Goal: Navigation & Orientation: Find specific page/section

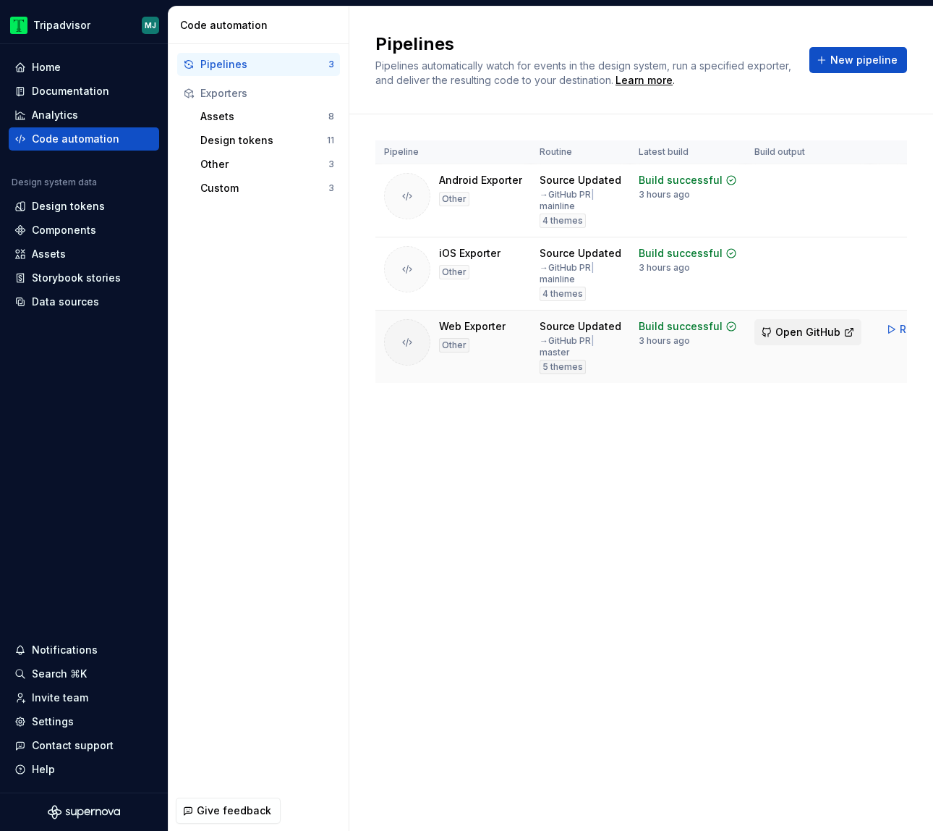
click at [795, 324] on button "Open GitHub" at bounding box center [808, 332] width 107 height 26
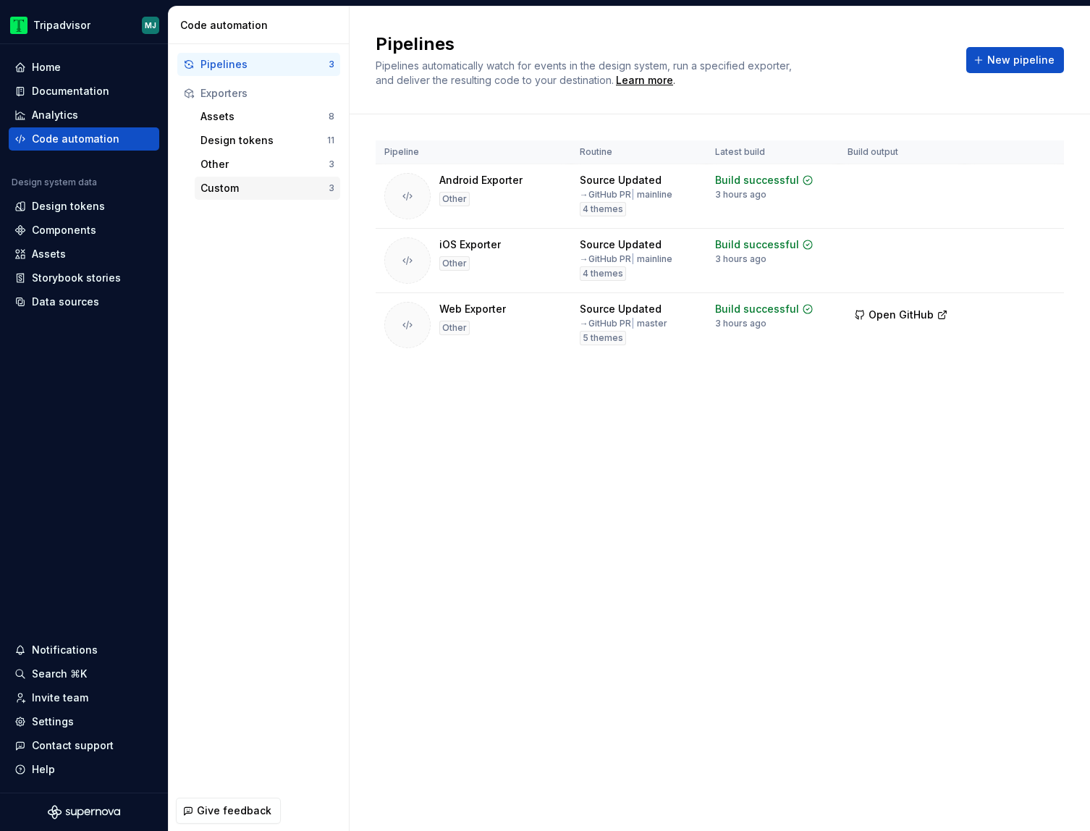
click at [305, 191] on div "Custom" at bounding box center [264, 188] width 128 height 14
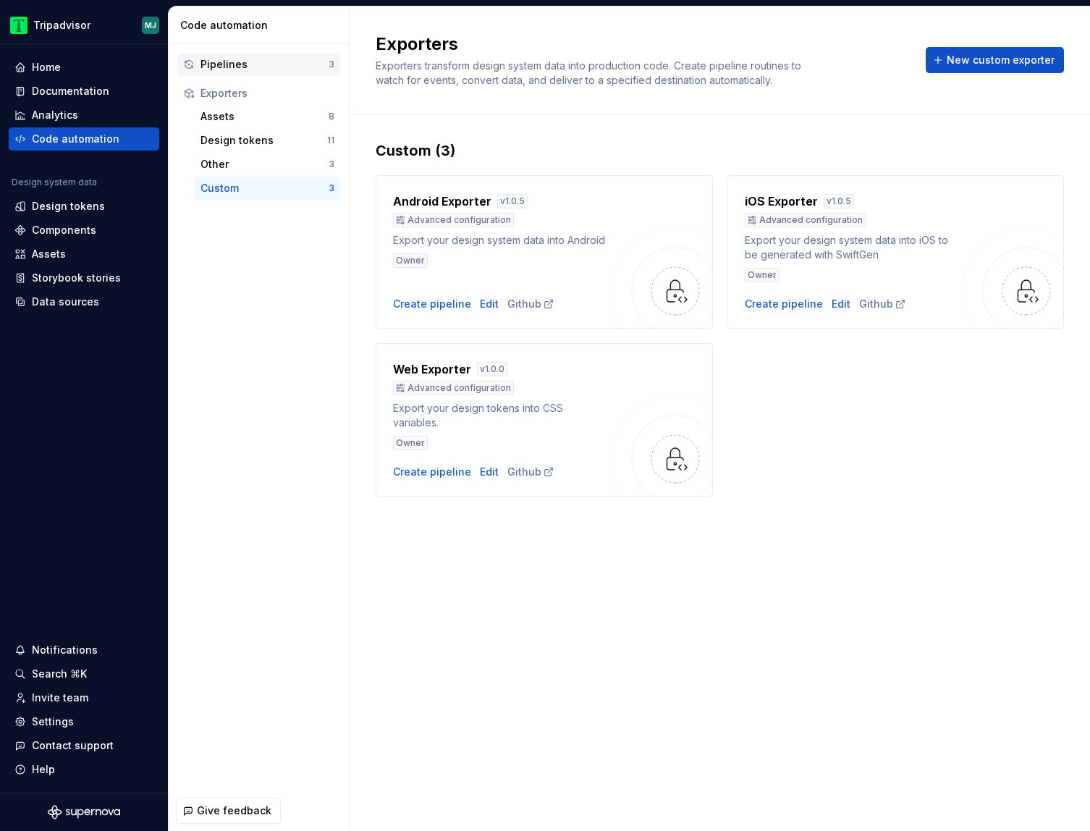
click at [280, 70] on div "Pipelines" at bounding box center [264, 64] width 128 height 14
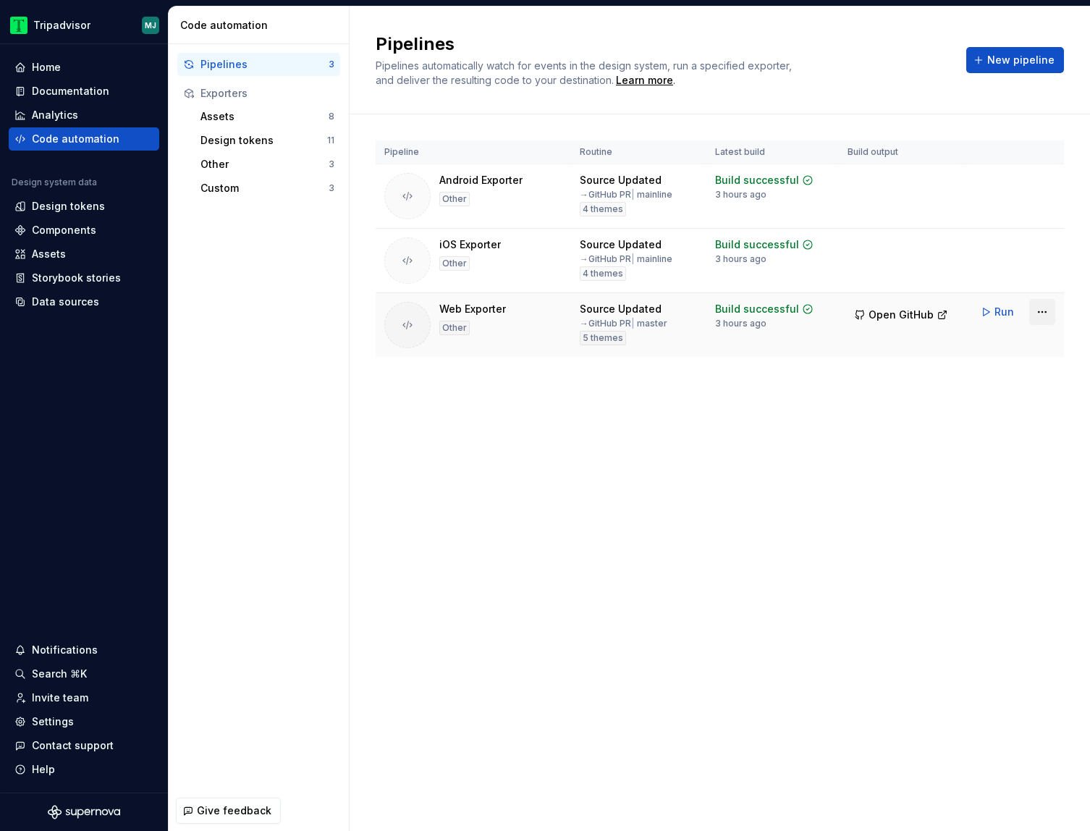
click at [933, 321] on html "Tripadvisor MJ Home Documentation Analytics Code automation Design system data …" at bounding box center [545, 415] width 1090 height 831
